Goal: Find specific page/section: Find specific page/section

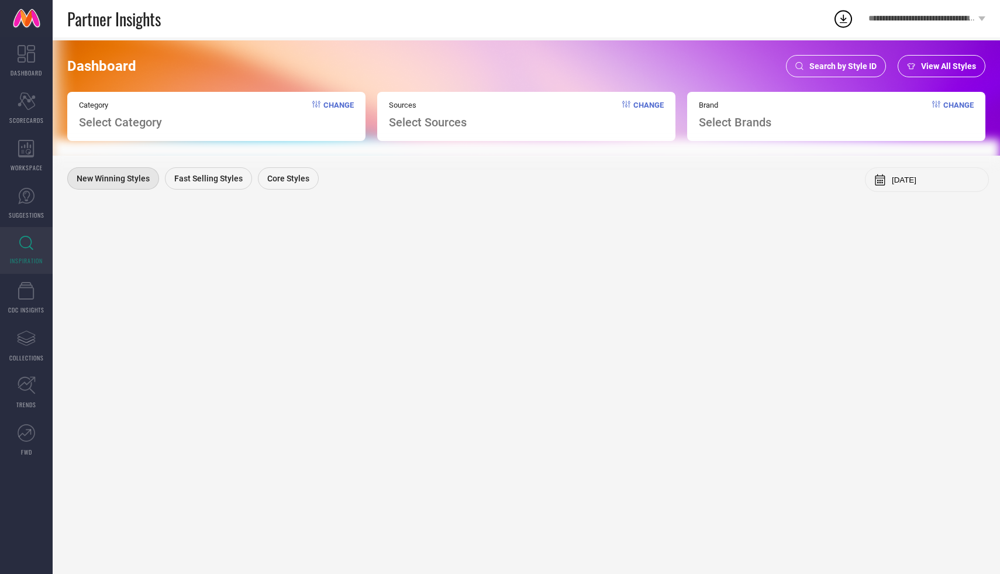
click at [118, 126] on span "Select Category" at bounding box center [120, 122] width 83 height 14
click at [828, 70] on span "Search by Style ID" at bounding box center [842, 65] width 67 height 9
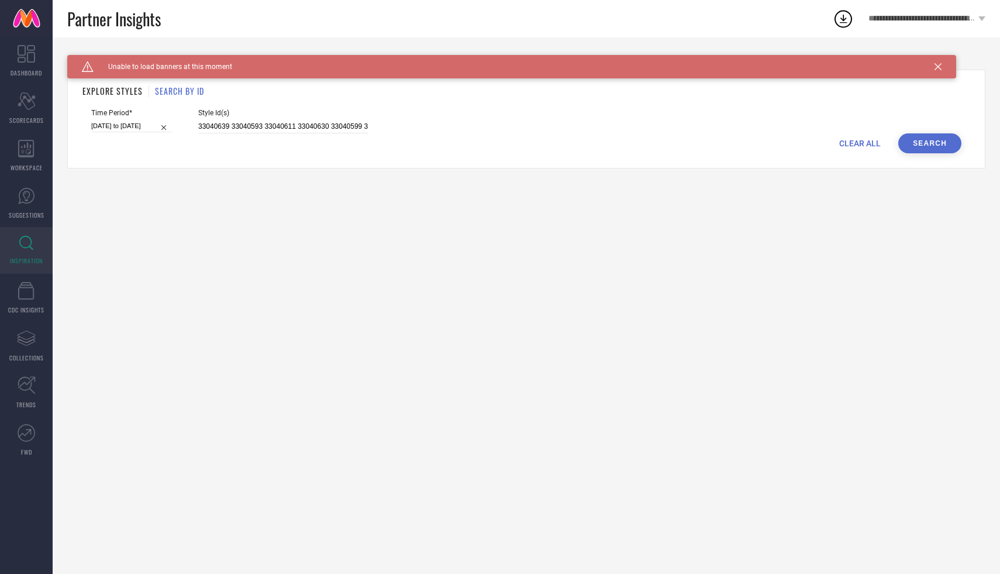
drag, startPoint x: 363, startPoint y: 125, endPoint x: 226, endPoint y: 123, distance: 137.4
click at [227, 123] on div "Time Period* [DATE] to [DATE] Style Id(s) 33040639 33040593 33040611 33040630 3…" at bounding box center [526, 121] width 870 height 25
click at [226, 123] on input "33040639 33040593 33040611 33040630 33040599 33040557 31667837 31667757 3166771…" at bounding box center [283, 126] width 170 height 13
click at [940, 67] on icon at bounding box center [938, 66] width 7 height 7
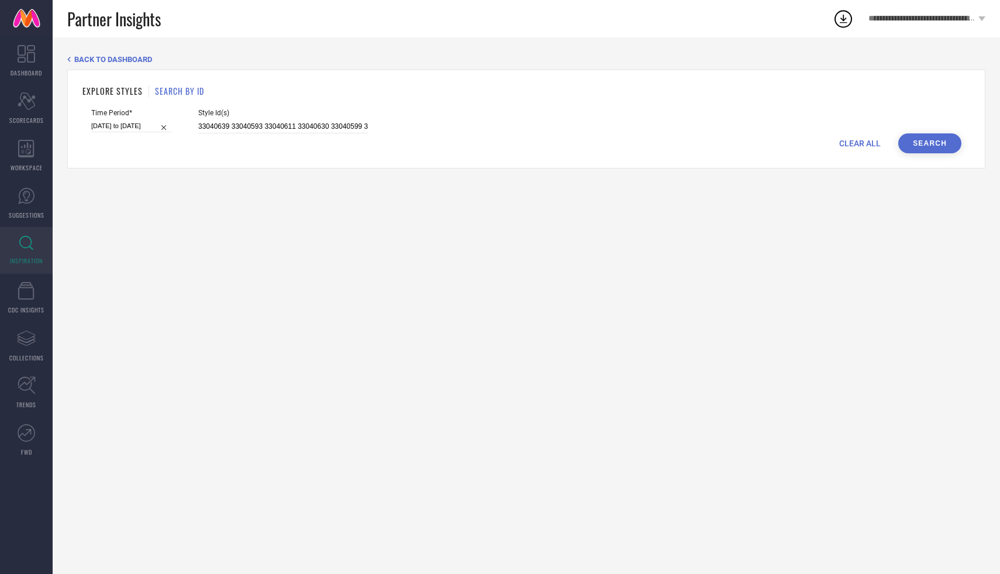
click at [132, 120] on input "[DATE] to [DATE]" at bounding box center [131, 126] width 81 height 12
select select "5"
select select "2025"
select select "6"
select select "2025"
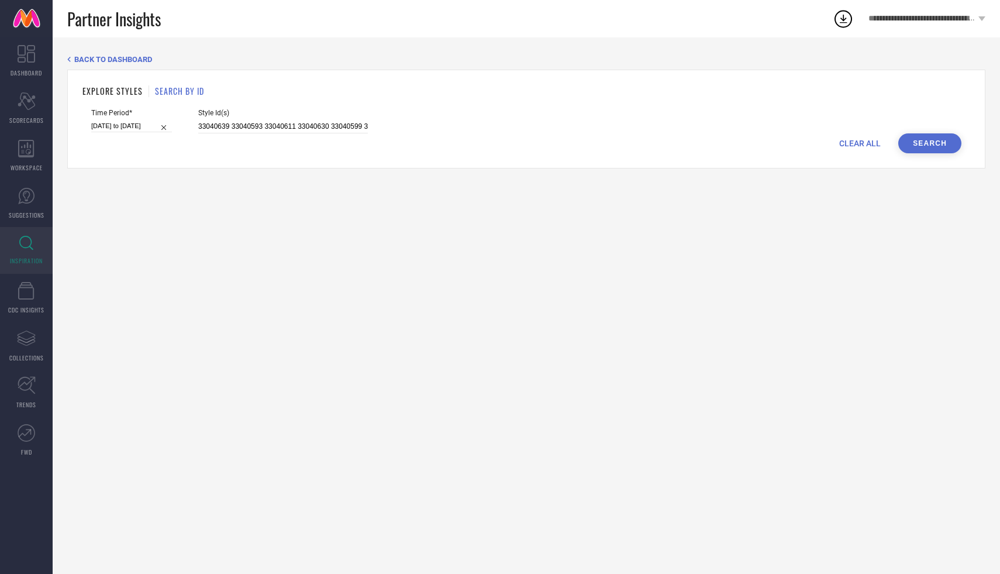
click at [227, 119] on div "Style Id(s) 33040639 33040593 33040611 33040630 33040599 33040557 31667837 3166…" at bounding box center [283, 121] width 170 height 25
click at [233, 130] on input "33040639 33040593 33040611 33040630 33040599 33040557 31667837 31667757 3166771…" at bounding box center [283, 126] width 170 height 13
click at [237, 125] on input "33040639 33040593 33040611 33040630 33040599 33040557 31667837 31667757 3166771…" at bounding box center [283, 126] width 170 height 13
drag, startPoint x: 185, startPoint y: 122, endPoint x: 536, endPoint y: 170, distance: 354.2
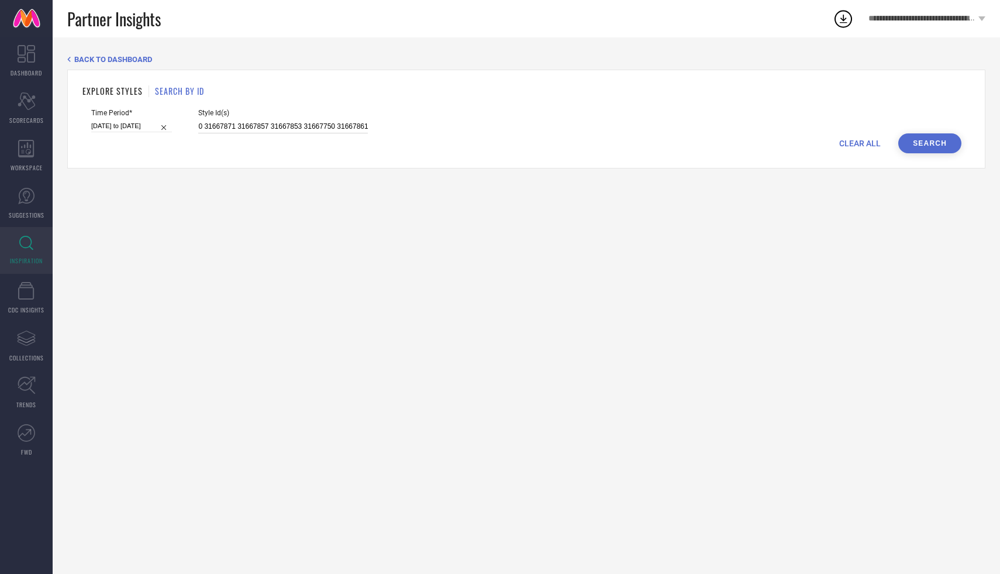
click at [536, 170] on div "BACK TO DASHBOARD EXPLORE STYLES SEARCH BY ID Time Period* [DATE] to [DATE] Sty…" at bounding box center [526, 305] width 947 height 536
click at [212, 126] on input at bounding box center [283, 126] width 170 height 13
paste input "30271365, 29760336, 29759364, 29759318, 29759358, 29759362, 29759296, 29068000,…"
type input "30271365, 29760336, 29759364, 29759318, 29759358, 29759362, 29759296, 29068000,…"
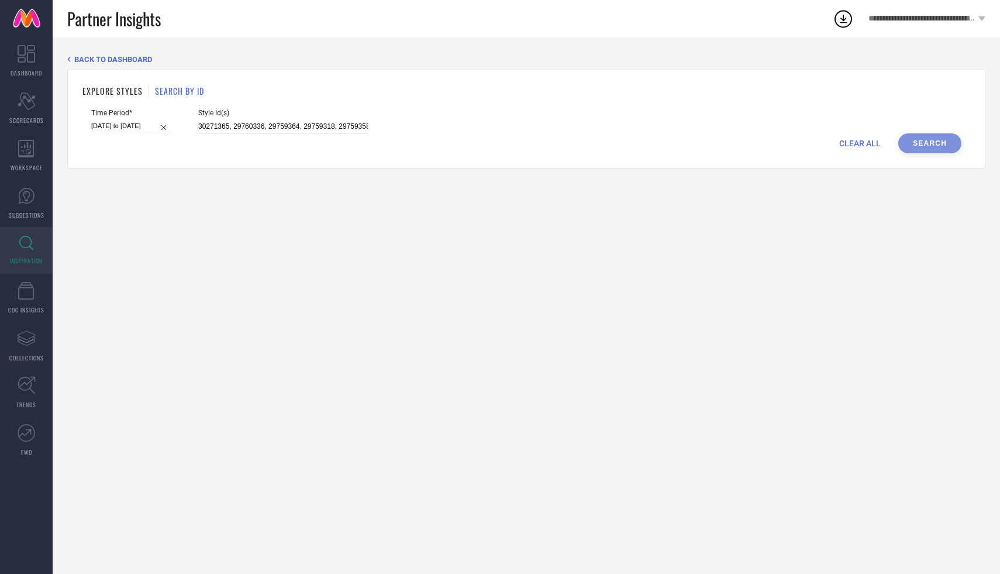
scroll to position [0, 248]
click at [131, 127] on input "[DATE] to [DATE]" at bounding box center [131, 126] width 81 height 12
select select "5"
select select "2025"
select select "6"
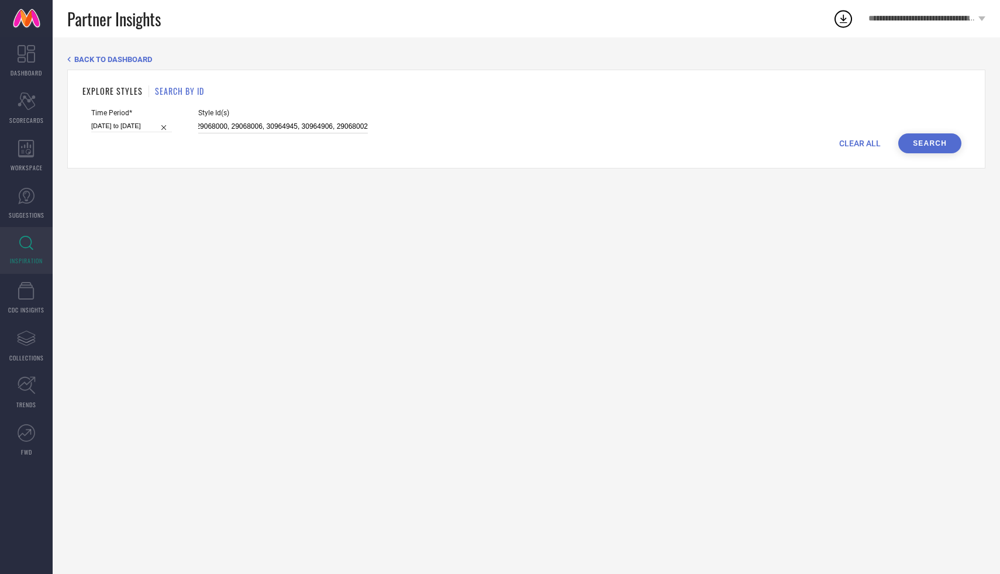
select select "2025"
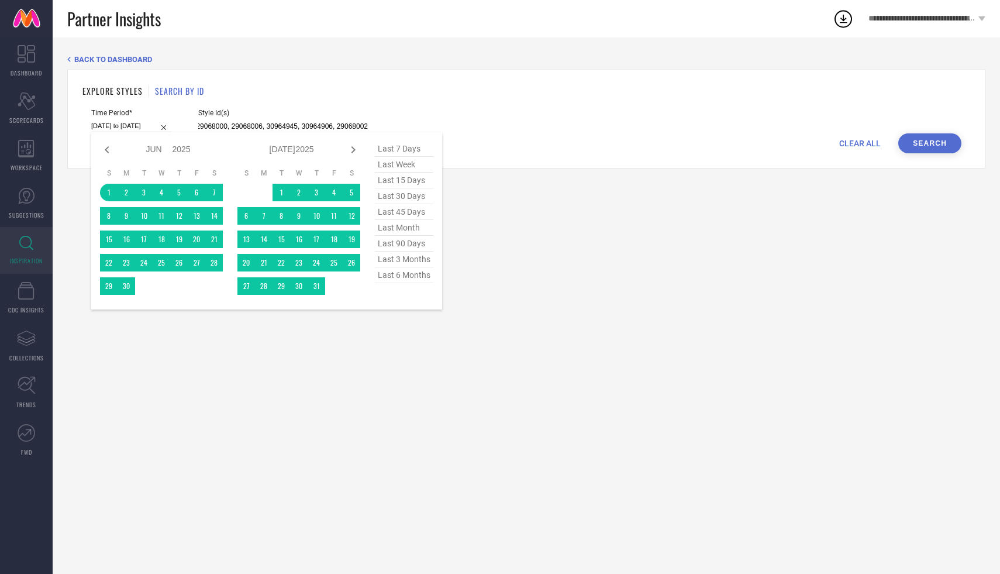
type input "30271365, 29760336, 29759364, 29759318, 29759358, 29759362, 29759296, 29068000,…"
click at [411, 244] on span "last 90 days" at bounding box center [404, 244] width 58 height 16
type input "[DATE] to [DATE]"
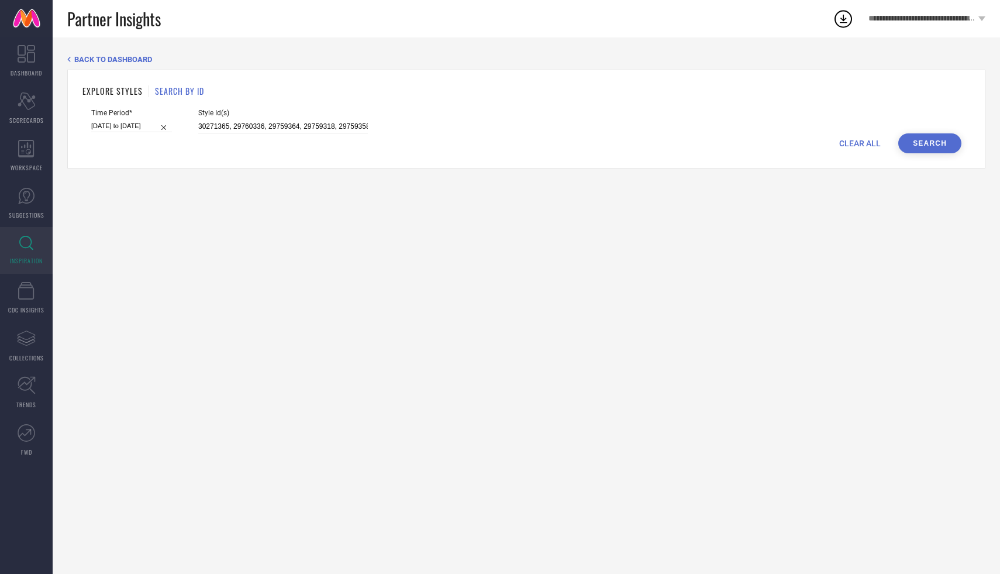
click at [917, 134] on button "Search" at bounding box center [929, 143] width 63 height 20
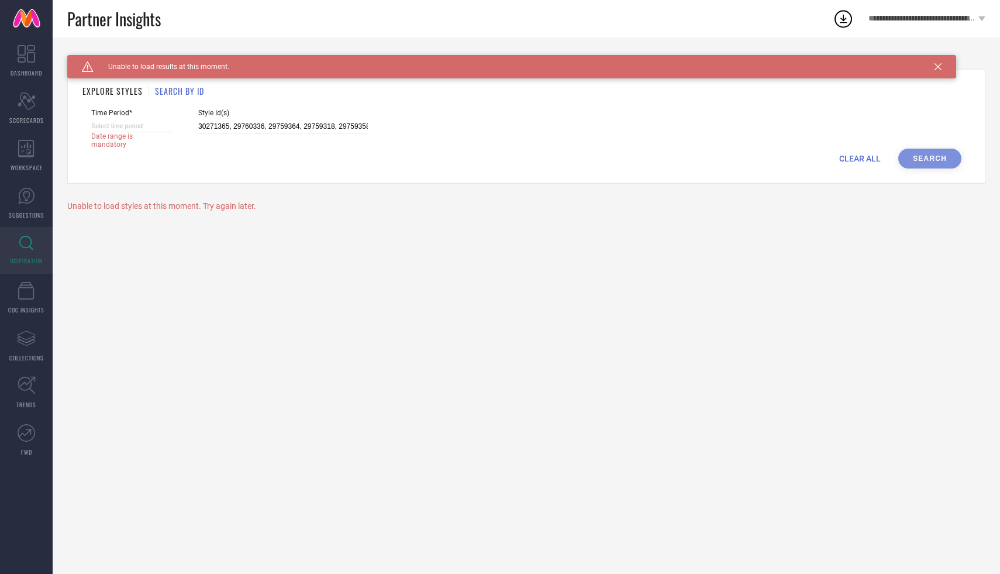
select select "9"
select select "2025"
select select "10"
select select "2025"
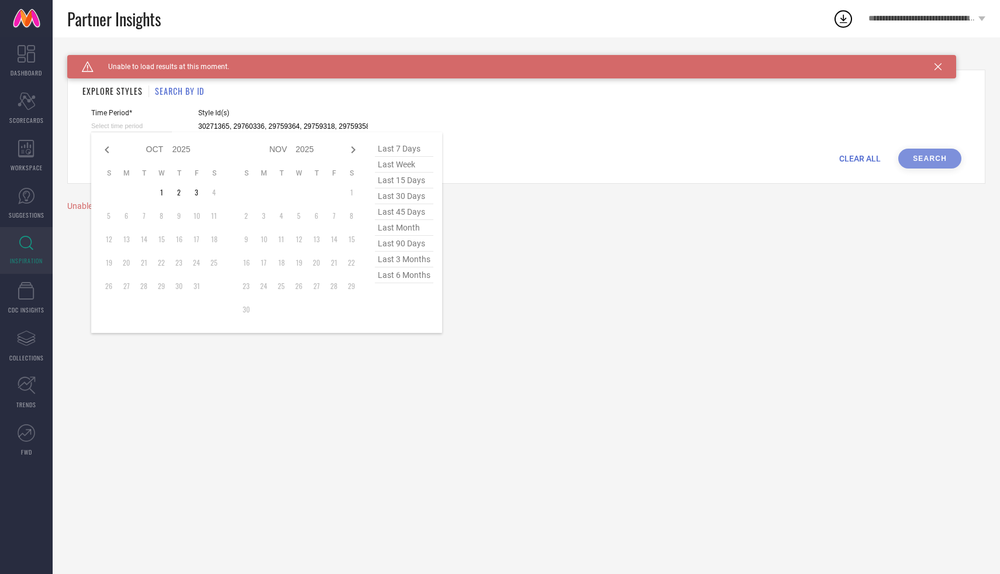
click at [145, 126] on input at bounding box center [131, 126] width 81 height 12
click at [408, 149] on span "last 7 days" at bounding box center [404, 149] width 58 height 16
type input "[DATE] to [DATE]"
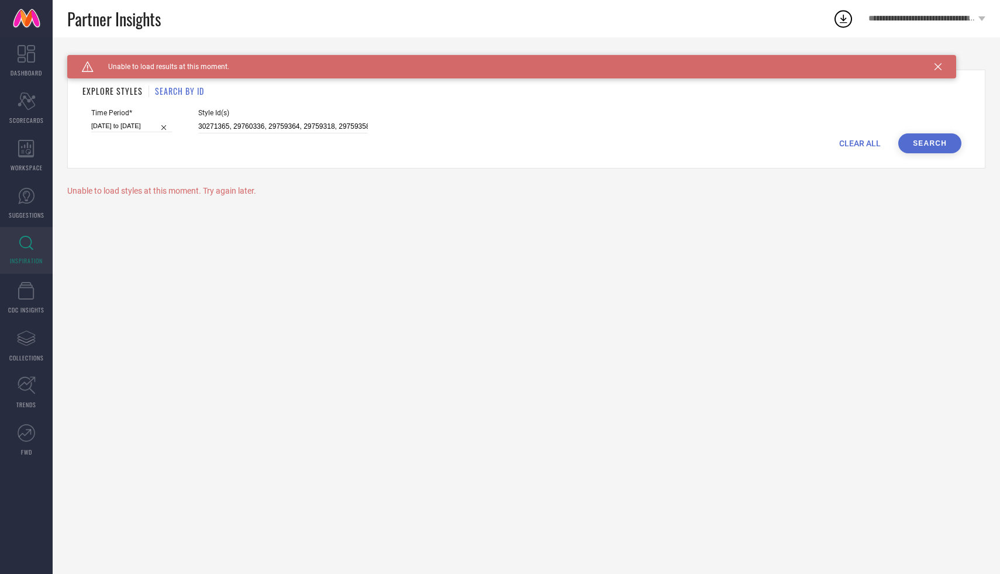
click at [957, 143] on button "Search" at bounding box center [929, 143] width 63 height 20
click at [218, 126] on input "30271365, 29760336, 29759364, 29759318, 29759358, 29759362, 29759296, 29068000,…" at bounding box center [283, 126] width 170 height 13
click at [250, 126] on input "30271365 29760336, 29759364, 29759318, 29759358, 29759362, 29759296, 29068000, …" at bounding box center [283, 126] width 170 height 13
click at [283, 127] on input "30271365 29760336 29759364, 29759318, 29759358, 29759362, 29759296, 29068000, 2…" at bounding box center [283, 126] width 170 height 13
click at [318, 125] on input "30271365 29760336 29759364 29759318, 29759358, 29759362, 29759296, 29068000, 29…" at bounding box center [283, 126] width 170 height 13
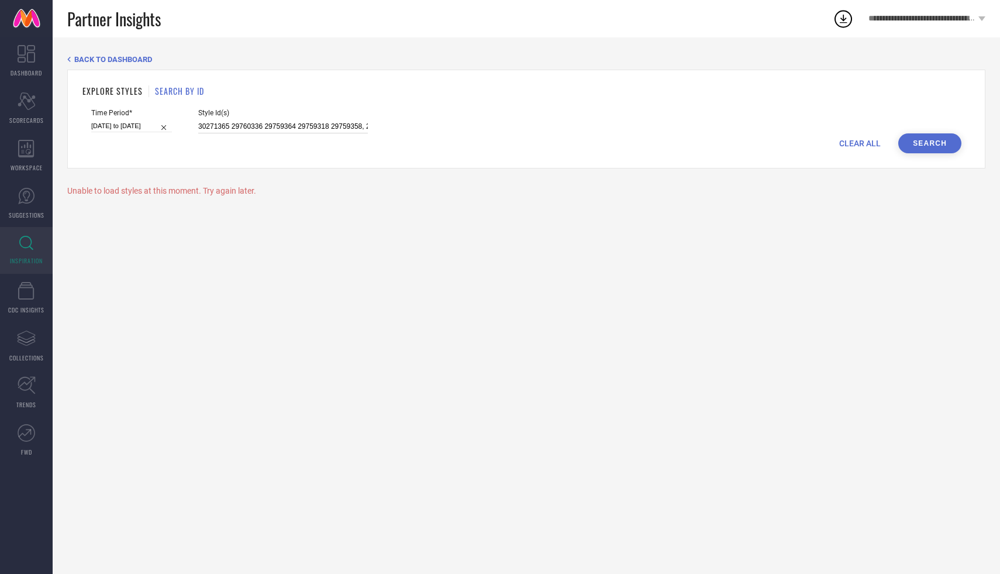
click at [350, 129] on input "30271365 29760336 29759364 29759318 29759358, 29759362, 29759296, 29068000, 290…" at bounding box center [283, 126] width 170 height 13
click at [268, 129] on input "30271365 29760336 29759364 29759318 29759358 29759362, 29759296, 29068000, 2906…" at bounding box center [283, 126] width 170 height 13
click at [301, 126] on input "30271365 29760336 29759364 29759318 29759358 29759362 29759296, 29068000, 29068…" at bounding box center [283, 126] width 170 height 13
click at [333, 127] on input "30271365 29760336 29759364 29759318 29759358 29759362 29759296 29068000, 290680…" at bounding box center [283, 126] width 170 height 13
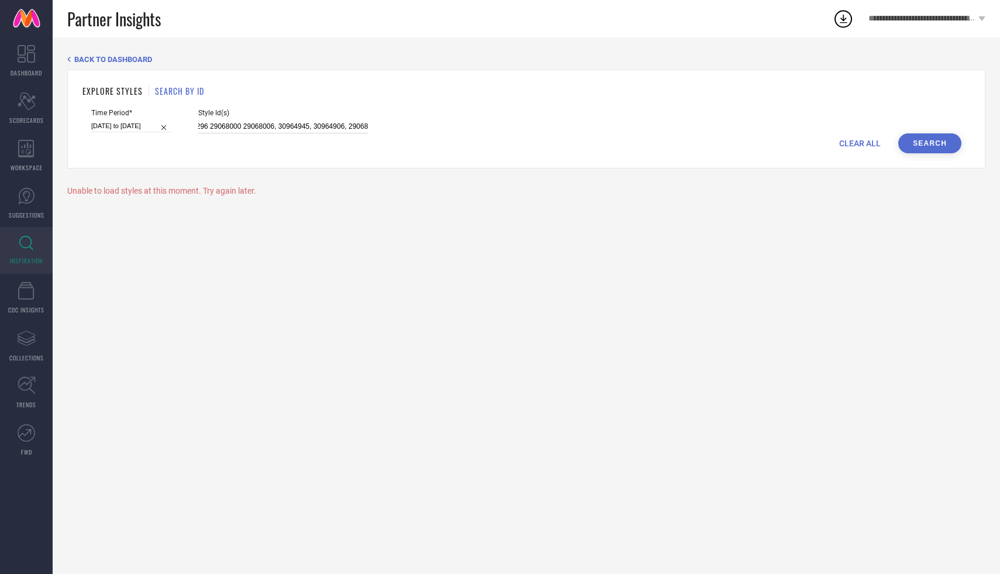
scroll to position [0, 226]
click at [256, 125] on input "30271365 29760336 29759364 29759318 29759358 29759362 29759296 29068000 2906800…" at bounding box center [283, 126] width 170 height 13
click at [289, 127] on input "30271365 29760336 29759364 29759318 29759358 29759362 29759296 29068000 2906800…" at bounding box center [283, 126] width 170 height 13
click at [324, 128] on input "30271365 29760336 29759364 29759318 29759358 29759362 29759296 29068000 2906800…" at bounding box center [283, 126] width 170 height 13
type input "30271365 29760336 29759364 29759318 29759358 29759362 29759296 29068000 2906800…"
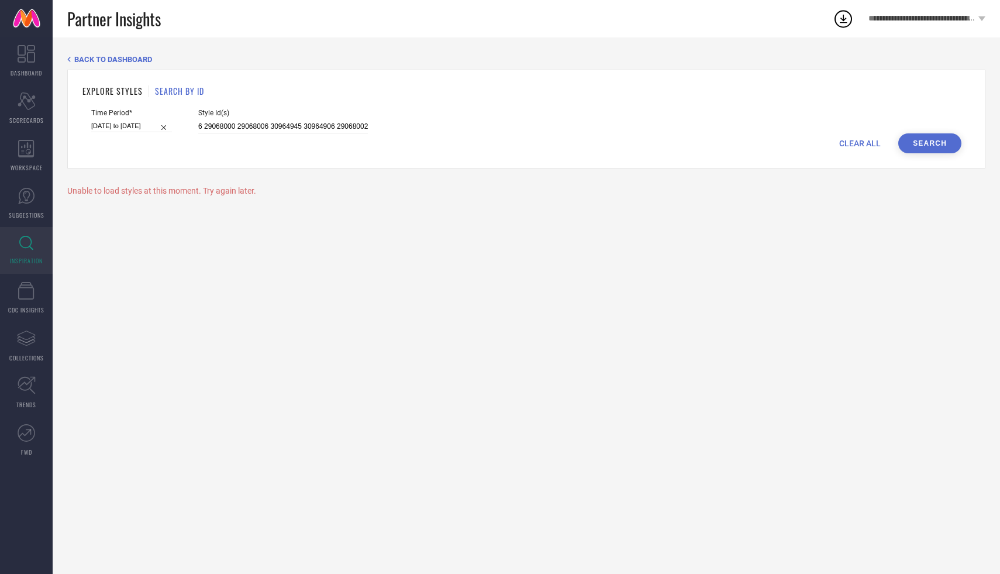
click at [911, 136] on button "Search" at bounding box center [929, 143] width 63 height 20
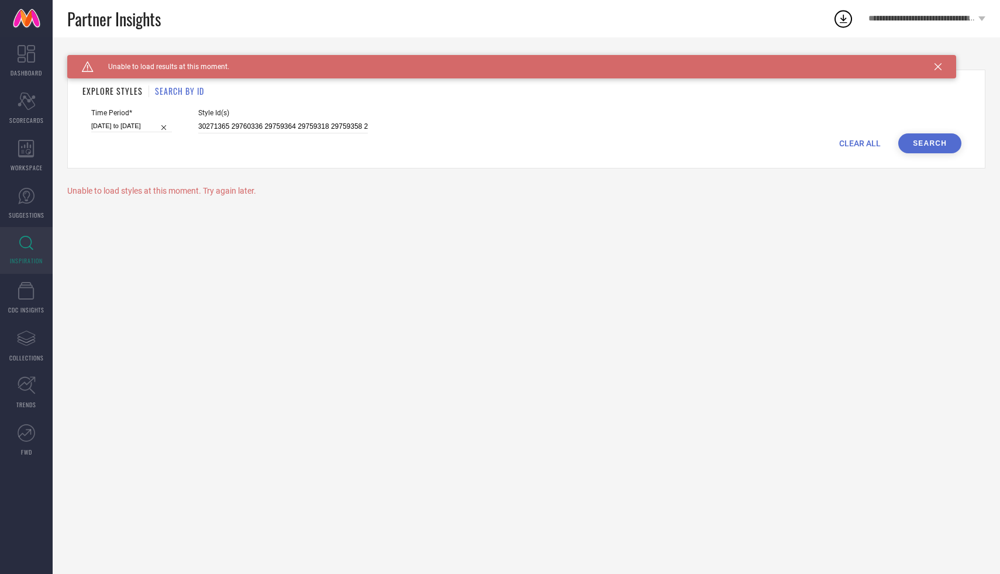
click at [136, 125] on input "[DATE] to [DATE]" at bounding box center [131, 126] width 81 height 12
select select "8"
select select "2025"
select select "9"
select select "2025"
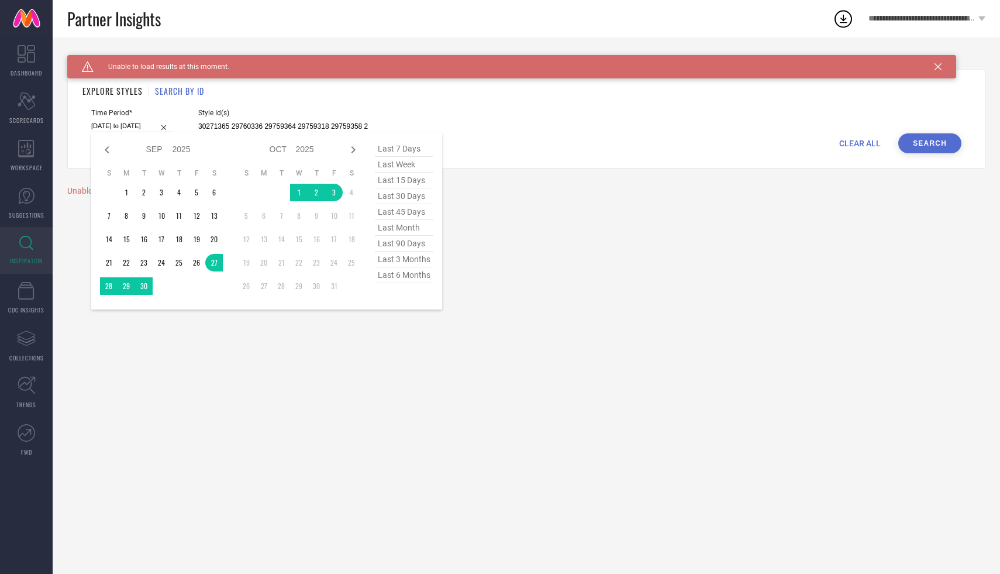
click at [404, 164] on span "last week" at bounding box center [404, 165] width 58 height 16
type input "[DATE] to [DATE]"
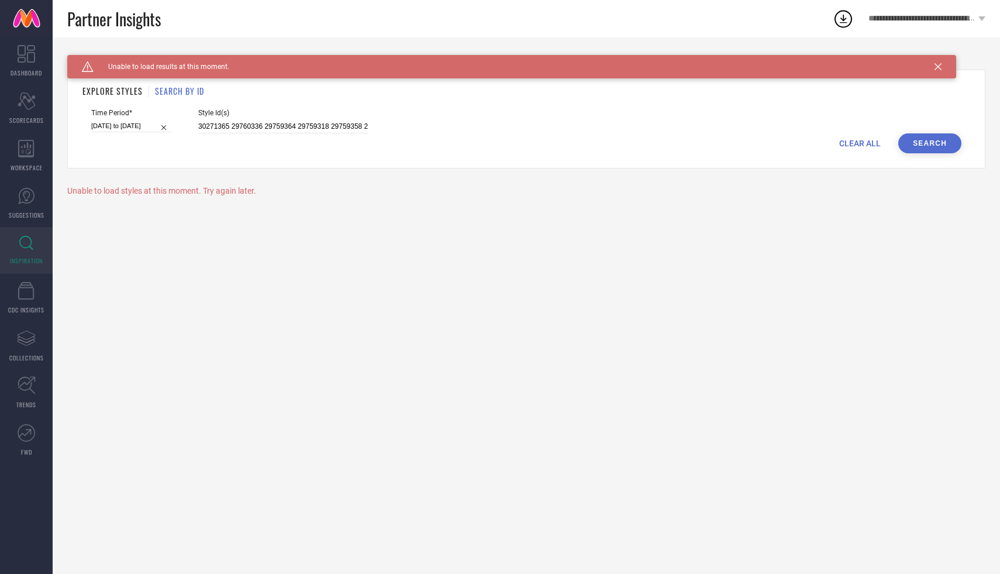
click at [911, 149] on button "Search" at bounding box center [929, 143] width 63 height 20
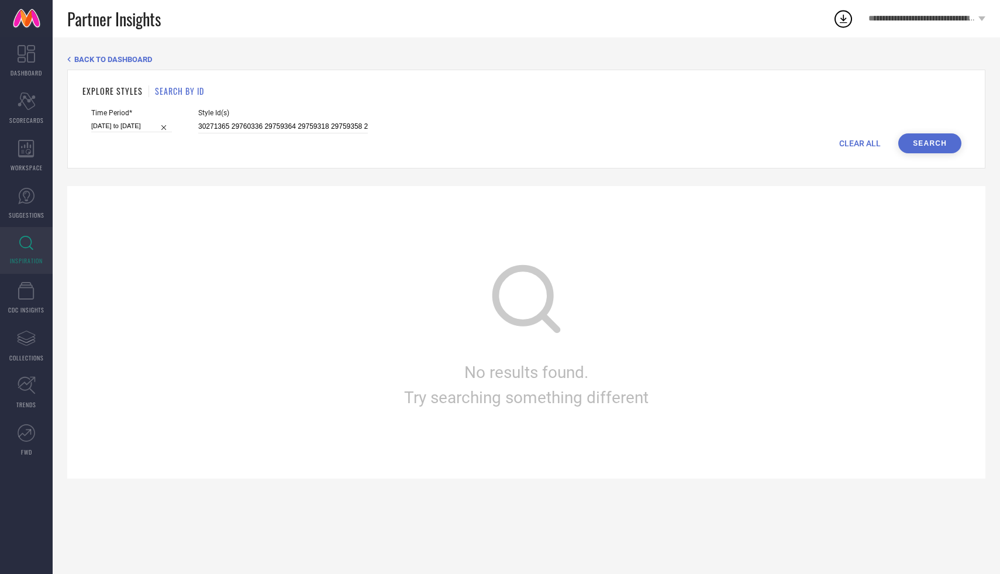
click at [123, 126] on input "[DATE] to [DATE]" at bounding box center [131, 126] width 81 height 12
select select "8"
select select "2025"
select select "9"
select select "2025"
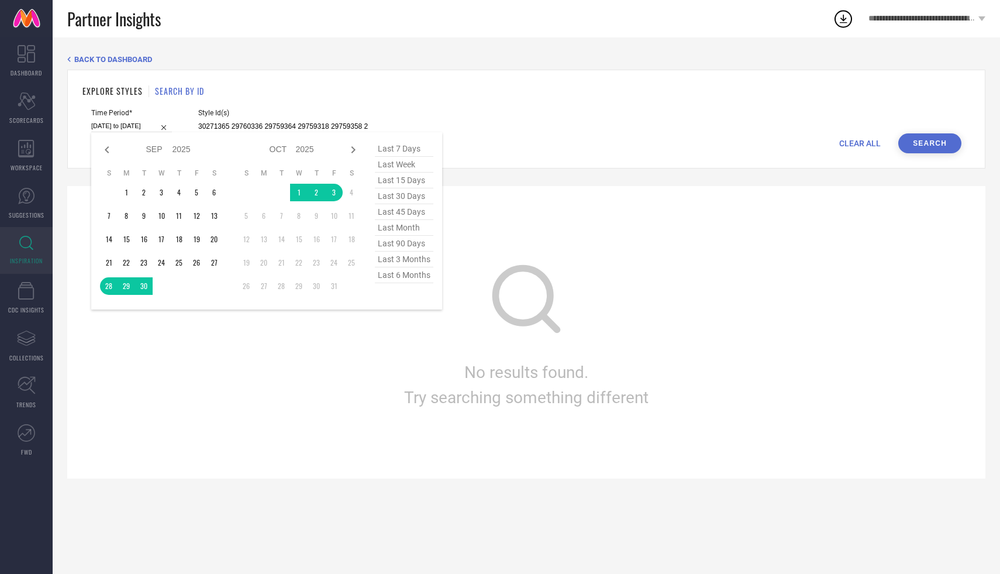
click at [414, 183] on span "last 15 days" at bounding box center [404, 181] width 58 height 16
type input "[DATE] to [DATE]"
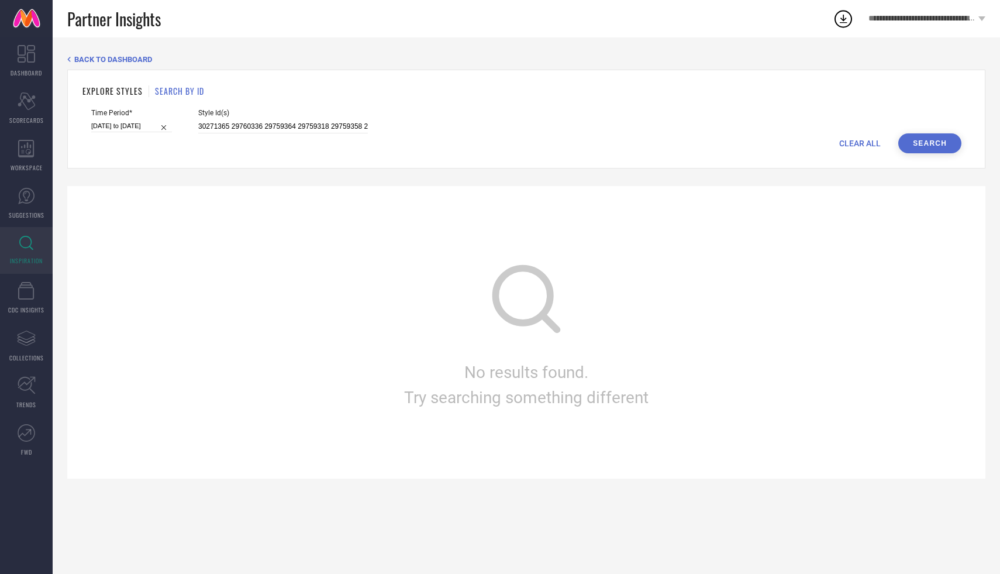
click at [912, 145] on button "Search" at bounding box center [929, 143] width 63 height 20
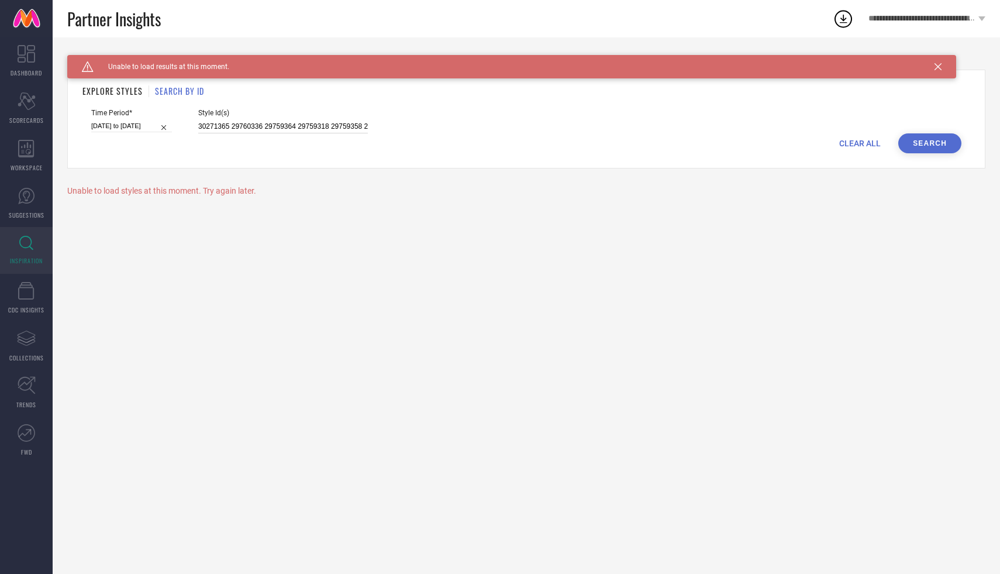
scroll to position [0, 226]
drag, startPoint x: 284, startPoint y: 126, endPoint x: 502, endPoint y: 131, distance: 218.2
click at [502, 131] on div "Time Period* [DATE] to [DATE] Style Id(s) 30271365 29760336 29759364 29759318 2…" at bounding box center [526, 121] width 870 height 25
type input "30271365 29760336 29759364"
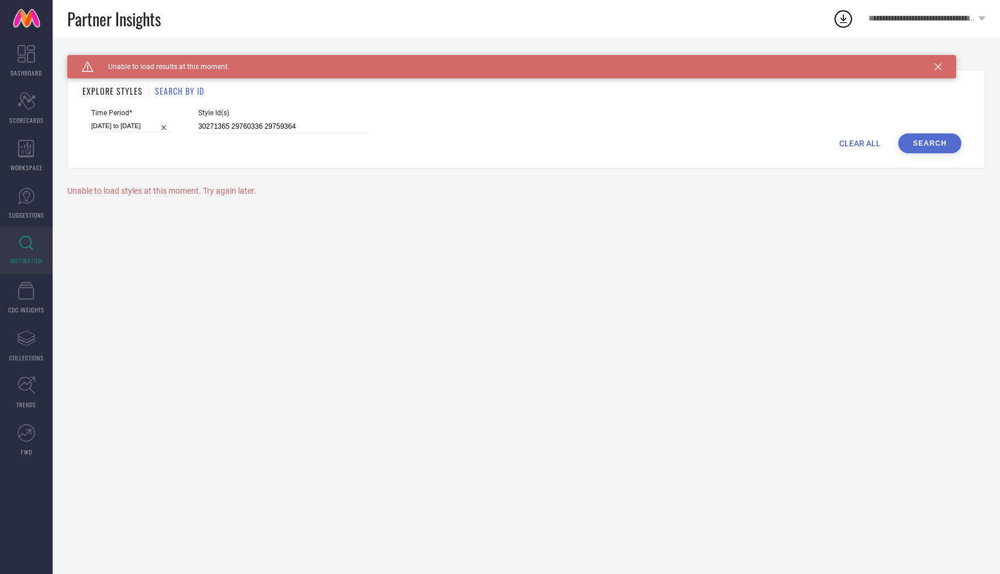
click at [918, 136] on button "Search" at bounding box center [929, 143] width 63 height 20
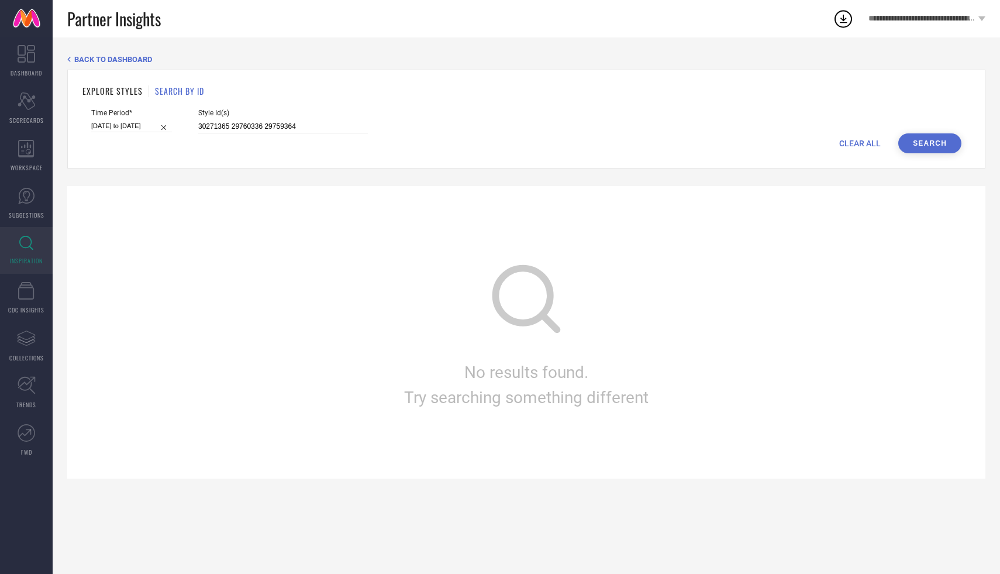
click at [125, 127] on input "[DATE] to [DATE]" at bounding box center [131, 126] width 81 height 12
select select "8"
select select "2025"
select select "9"
select select "2025"
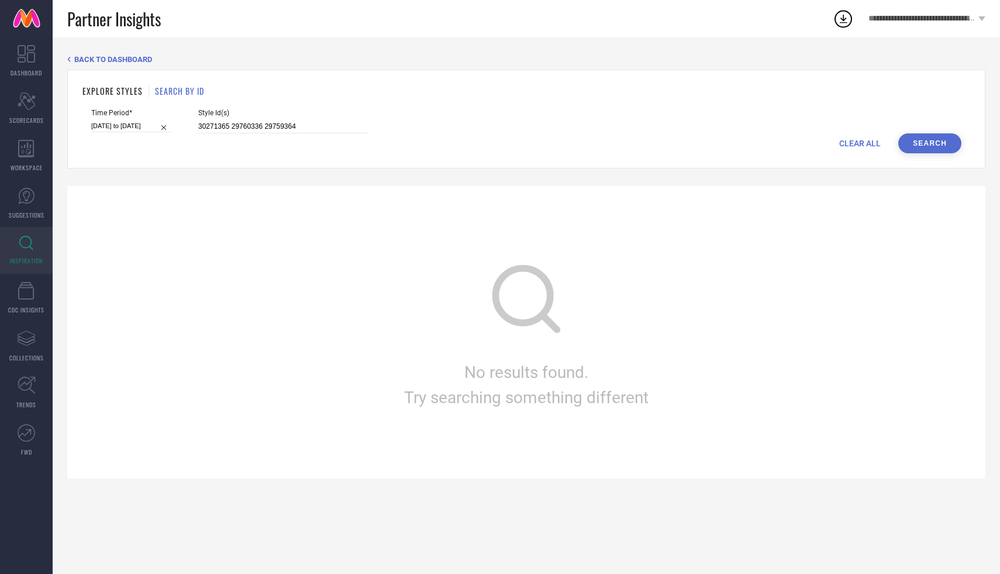
click at [355, 63] on div "BACK TO DASHBOARD" at bounding box center [526, 59] width 918 height 9
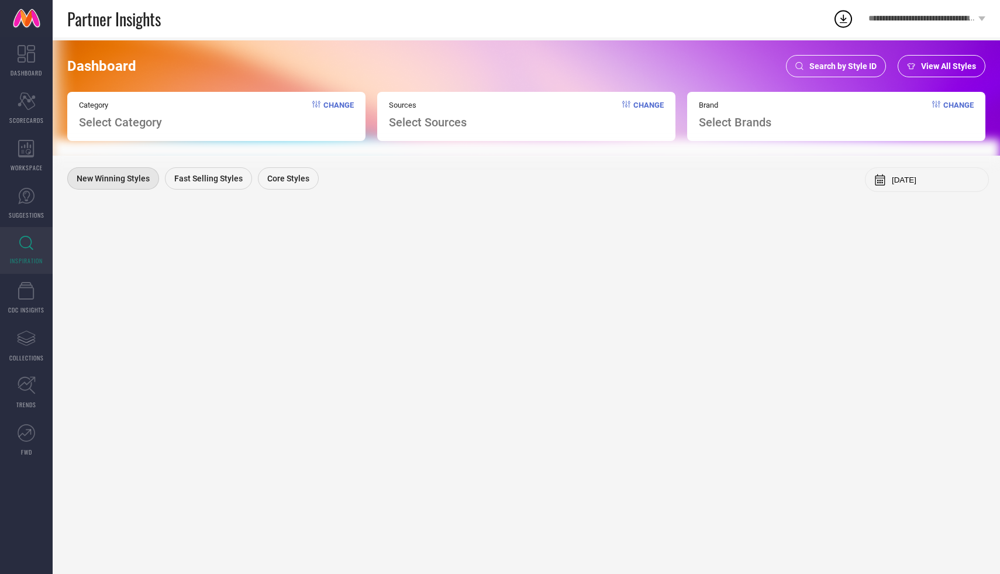
click at [866, 65] on span "Search by Style ID" at bounding box center [842, 65] width 67 height 9
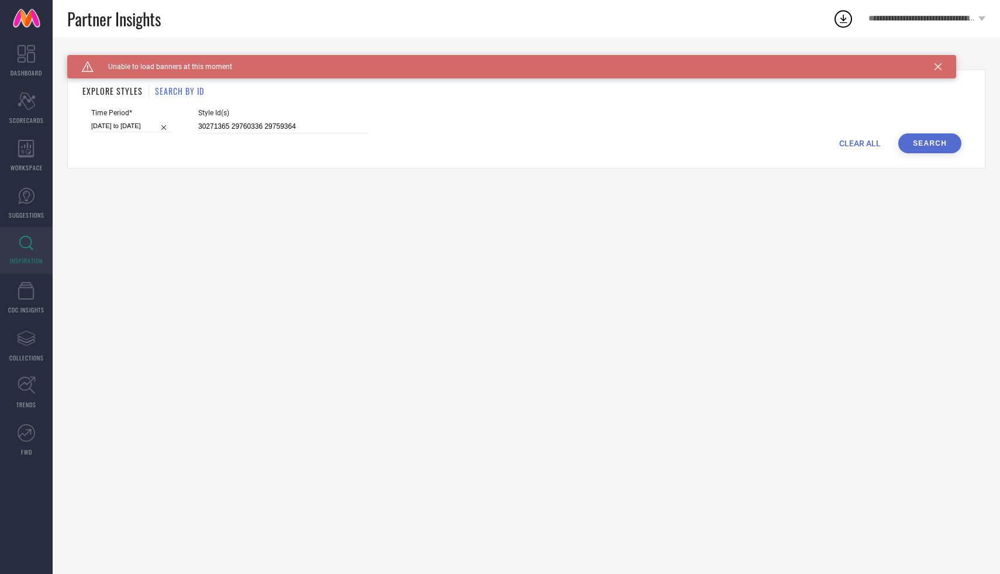
click at [937, 62] on div "Caution Created with Sketch. Unable to load banners at this moment" at bounding box center [511, 66] width 889 height 23
